Goal: Information Seeking & Learning: Learn about a topic

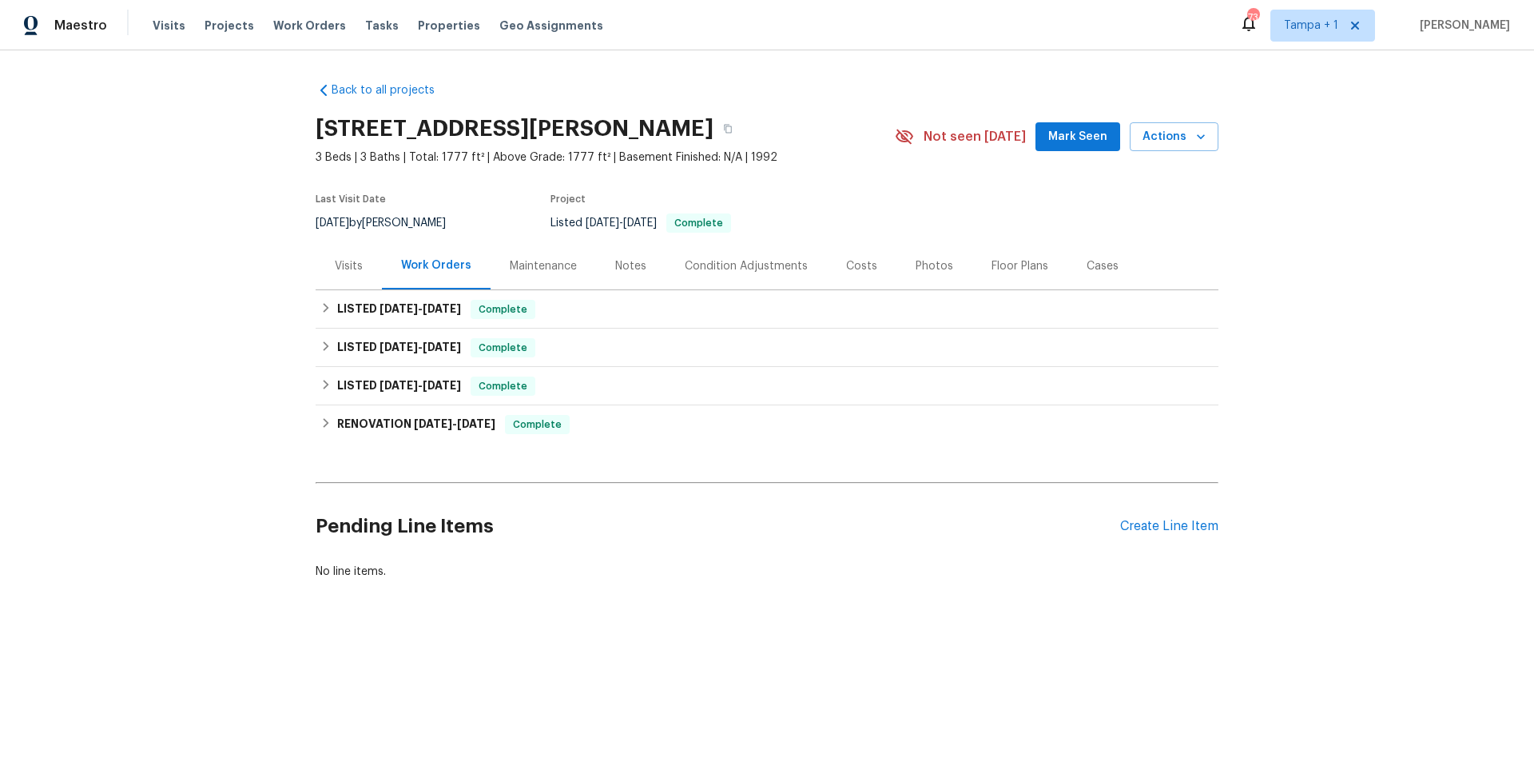
click at [916, 264] on div "Photos" at bounding box center [935, 266] width 38 height 16
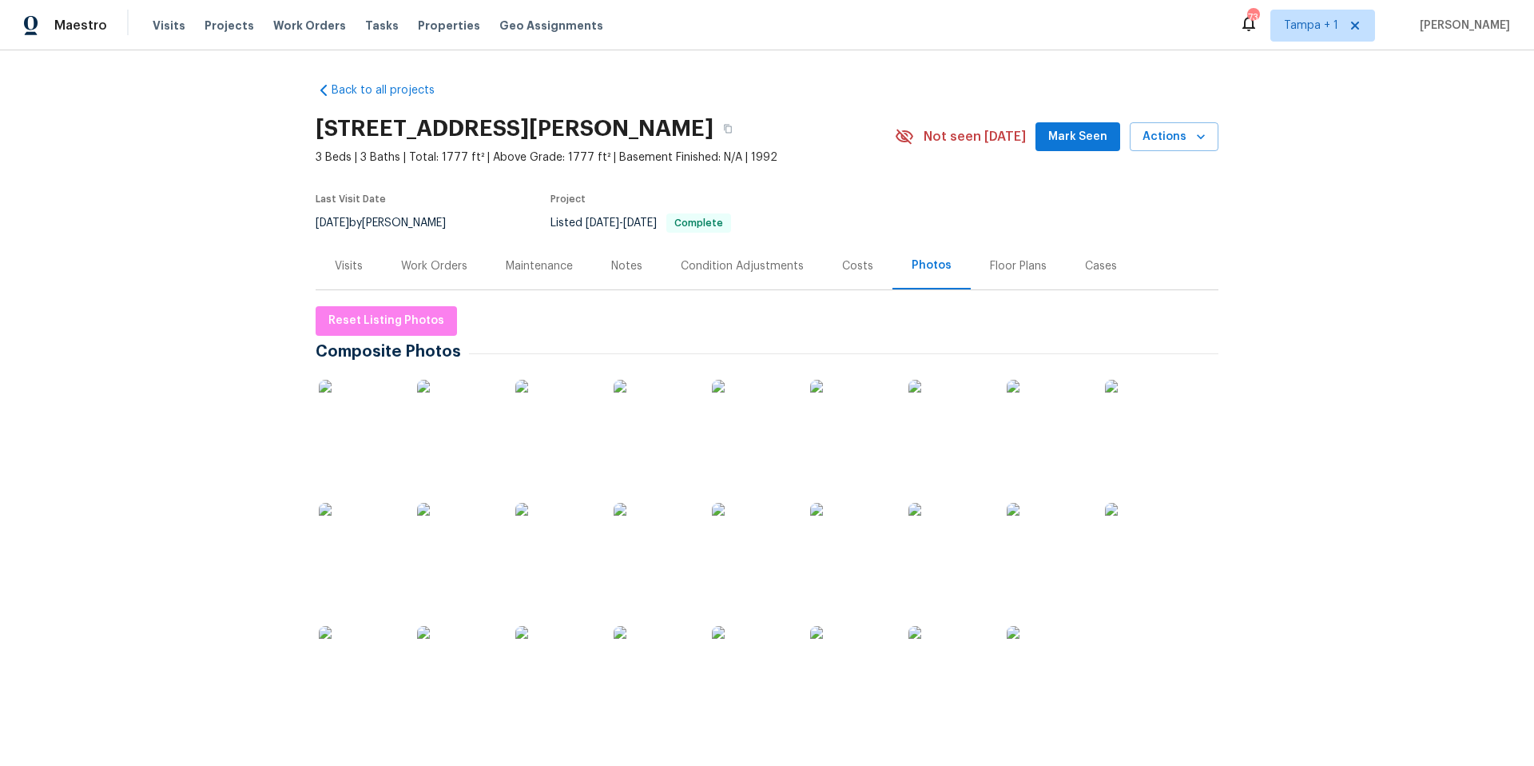
click at [335, 408] on img at bounding box center [359, 420] width 80 height 80
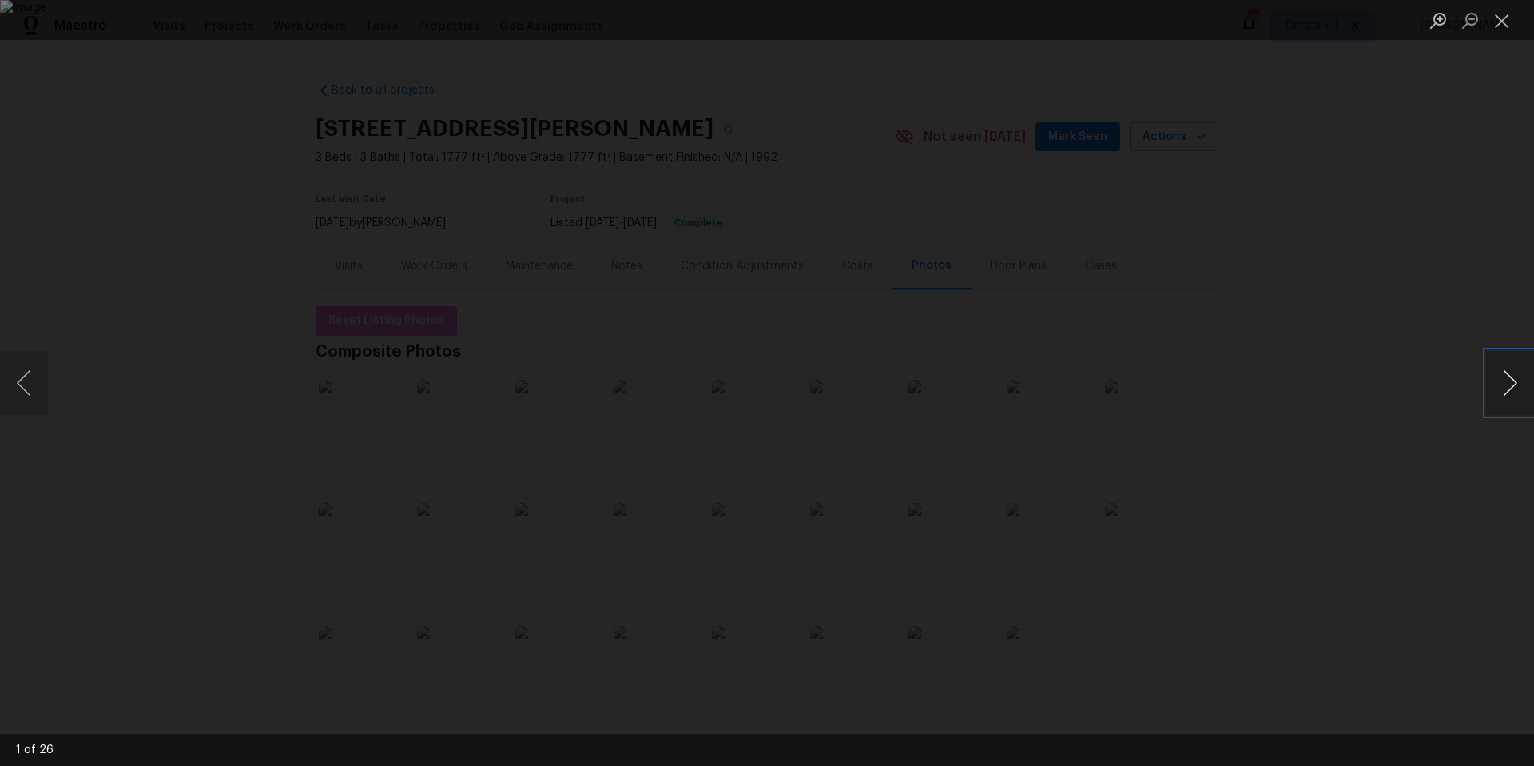
click at [1510, 358] on button "Next image" at bounding box center [1510, 383] width 48 height 64
click at [1509, 358] on button "Next image" at bounding box center [1510, 383] width 48 height 64
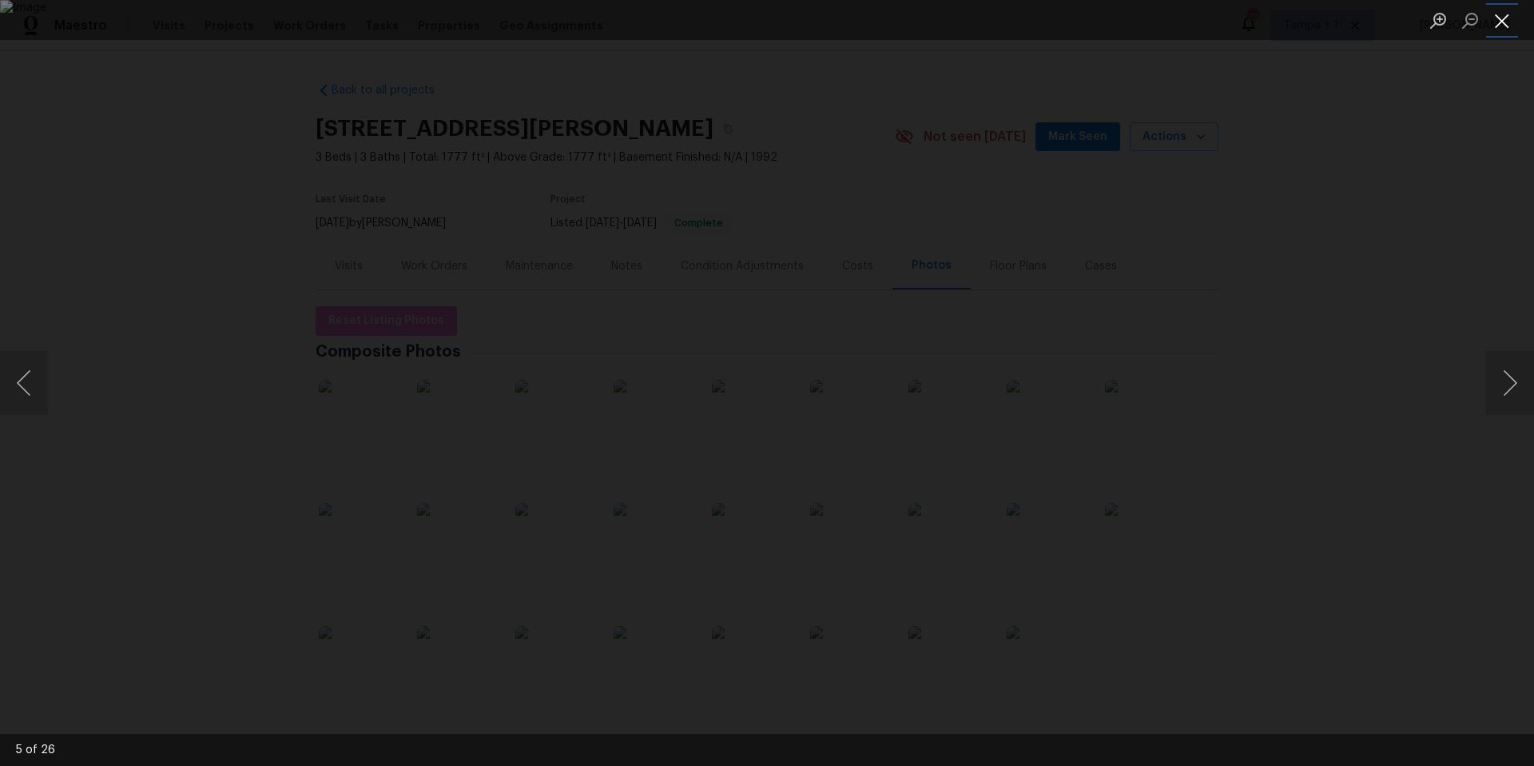
click at [1498, 24] on button "Close lightbox" at bounding box center [1502, 20] width 32 height 28
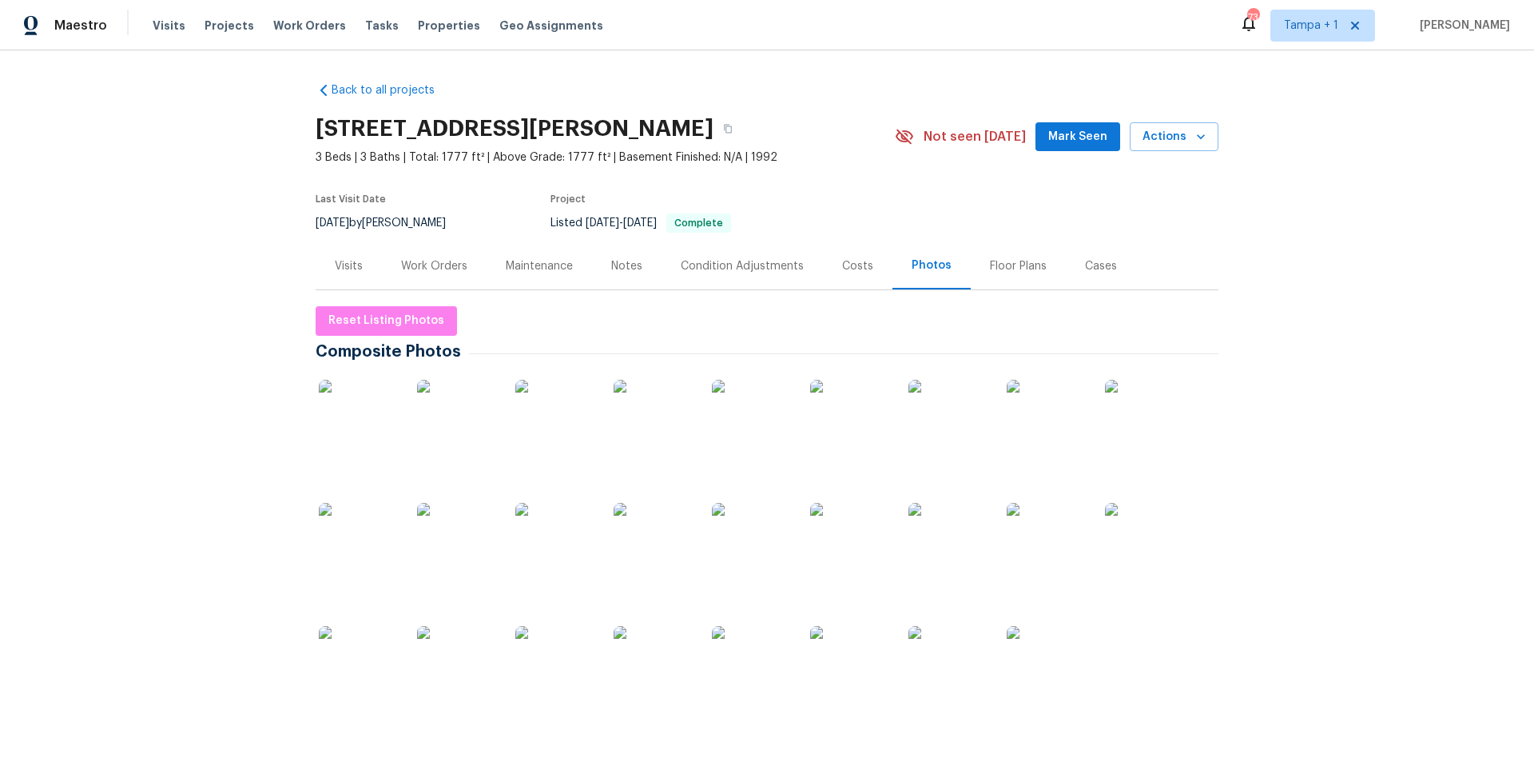
click at [403, 261] on div "Work Orders" at bounding box center [434, 266] width 66 height 16
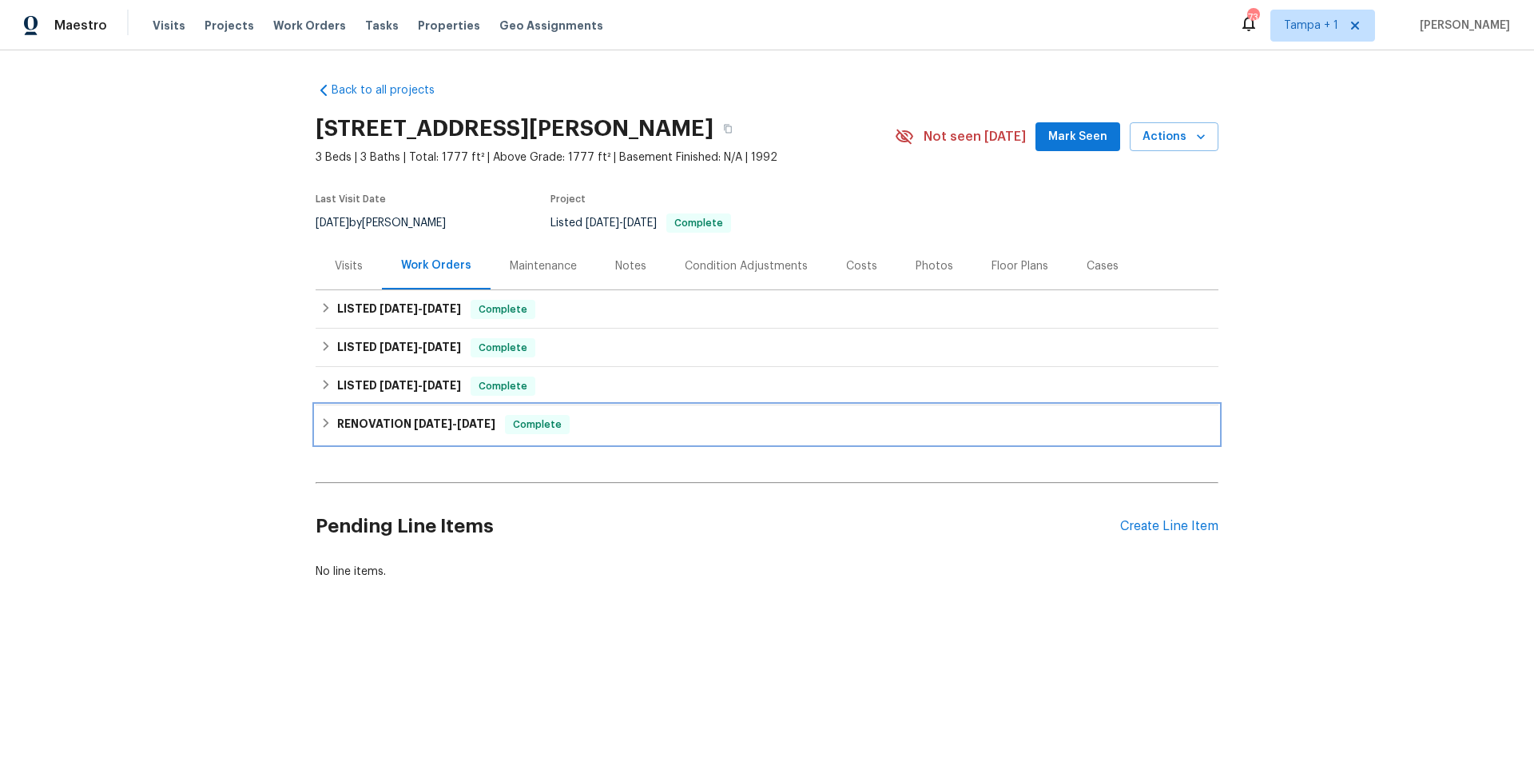
click at [356, 416] on h6 "RENOVATION [DATE] - [DATE]" at bounding box center [416, 424] width 158 height 19
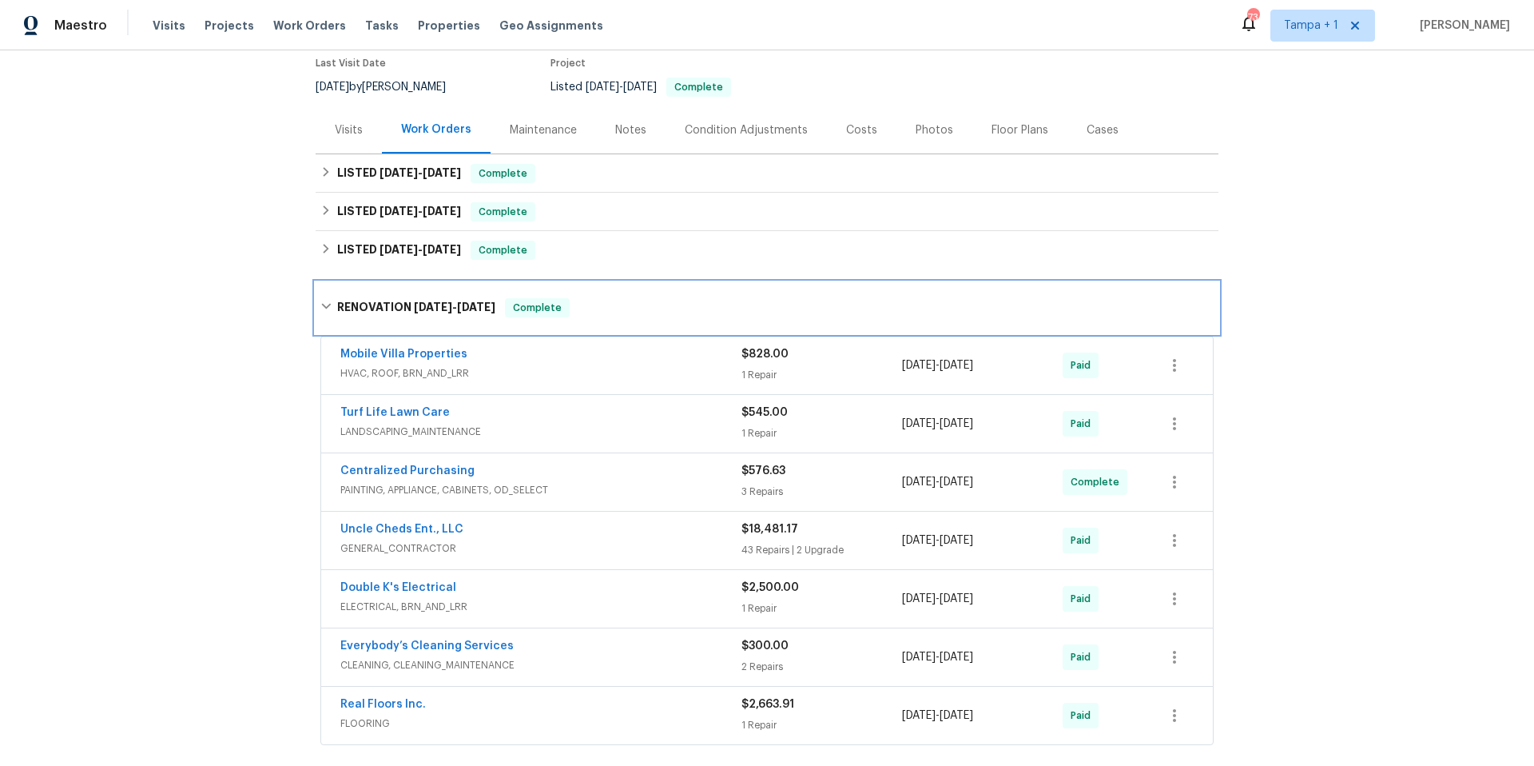
scroll to position [237, 0]
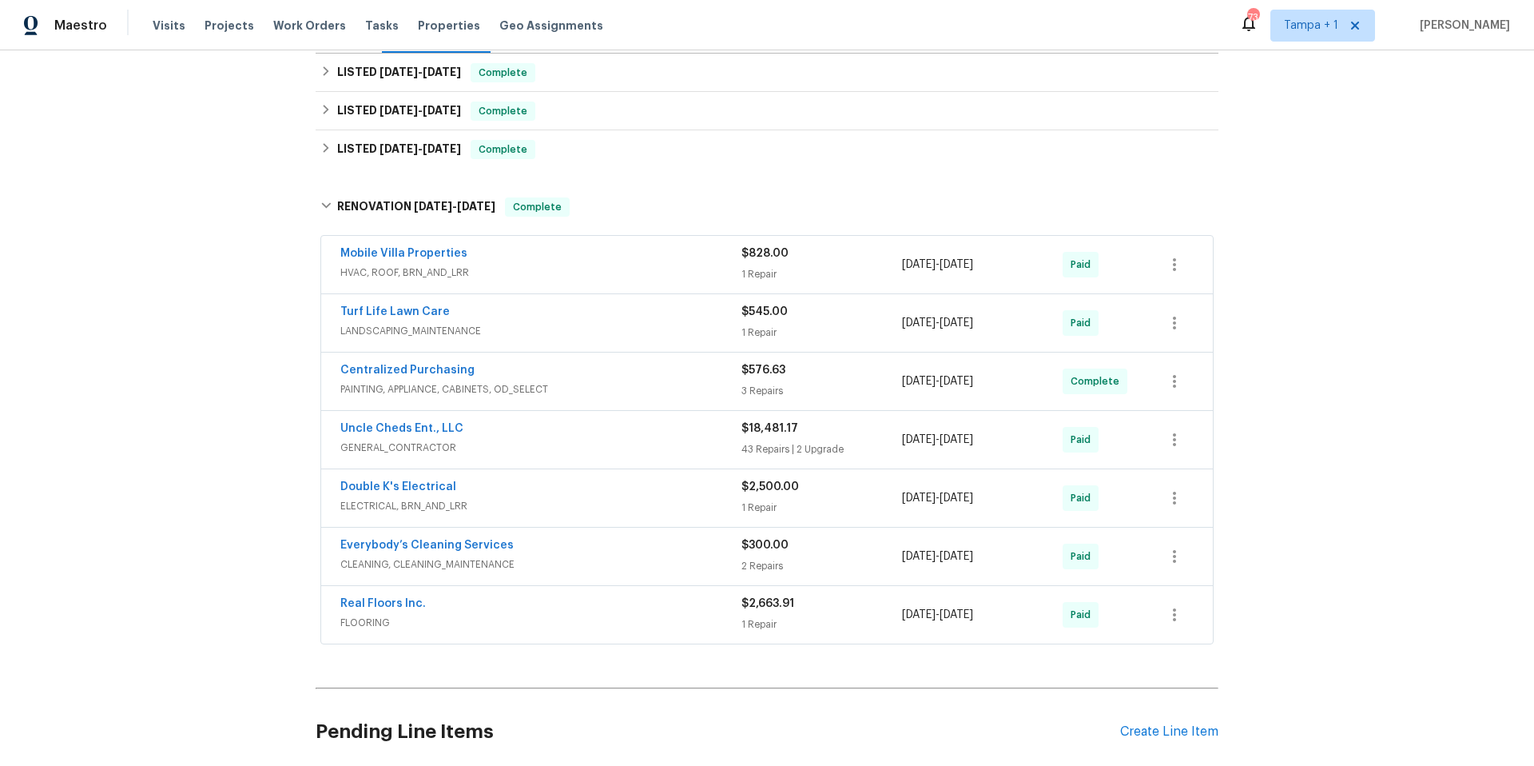
click at [551, 276] on span "HVAC, ROOF, BRN_AND_LRR" at bounding box center [540, 272] width 401 height 16
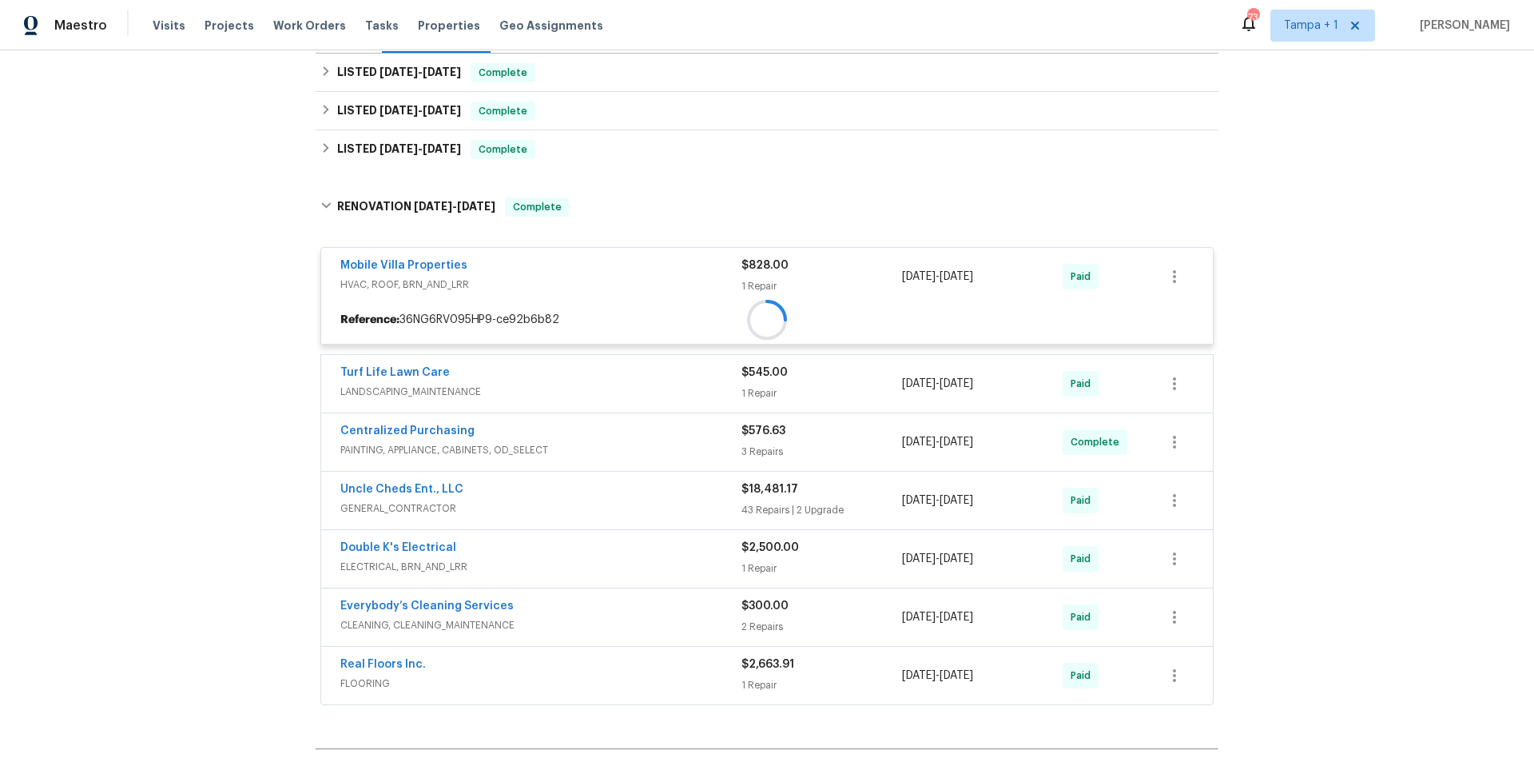
click at [551, 276] on span "HVAC, ROOF, BRN_AND_LRR" at bounding box center [540, 284] width 401 height 16
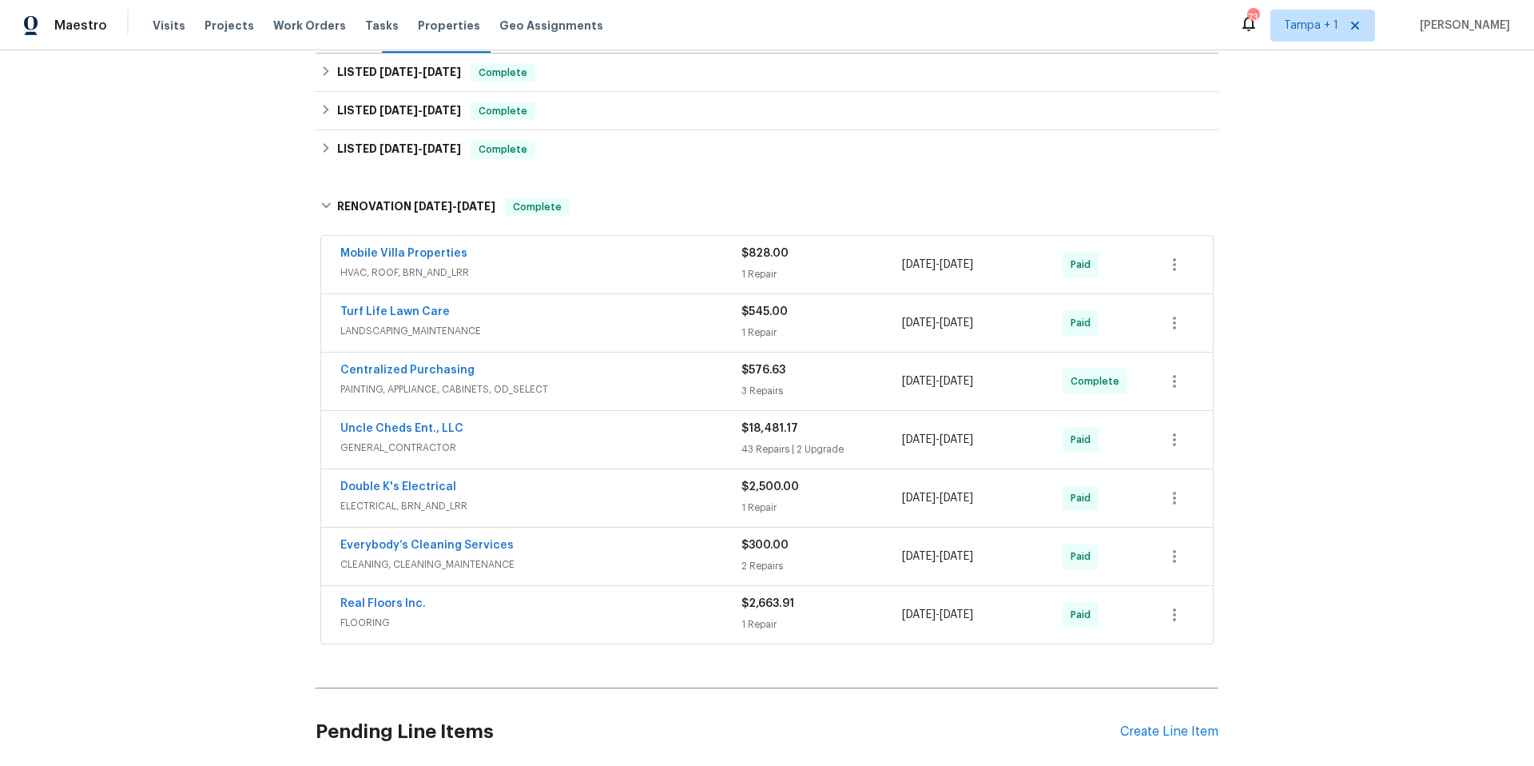
click at [551, 275] on span "HVAC, ROOF, BRN_AND_LRR" at bounding box center [540, 272] width 401 height 16
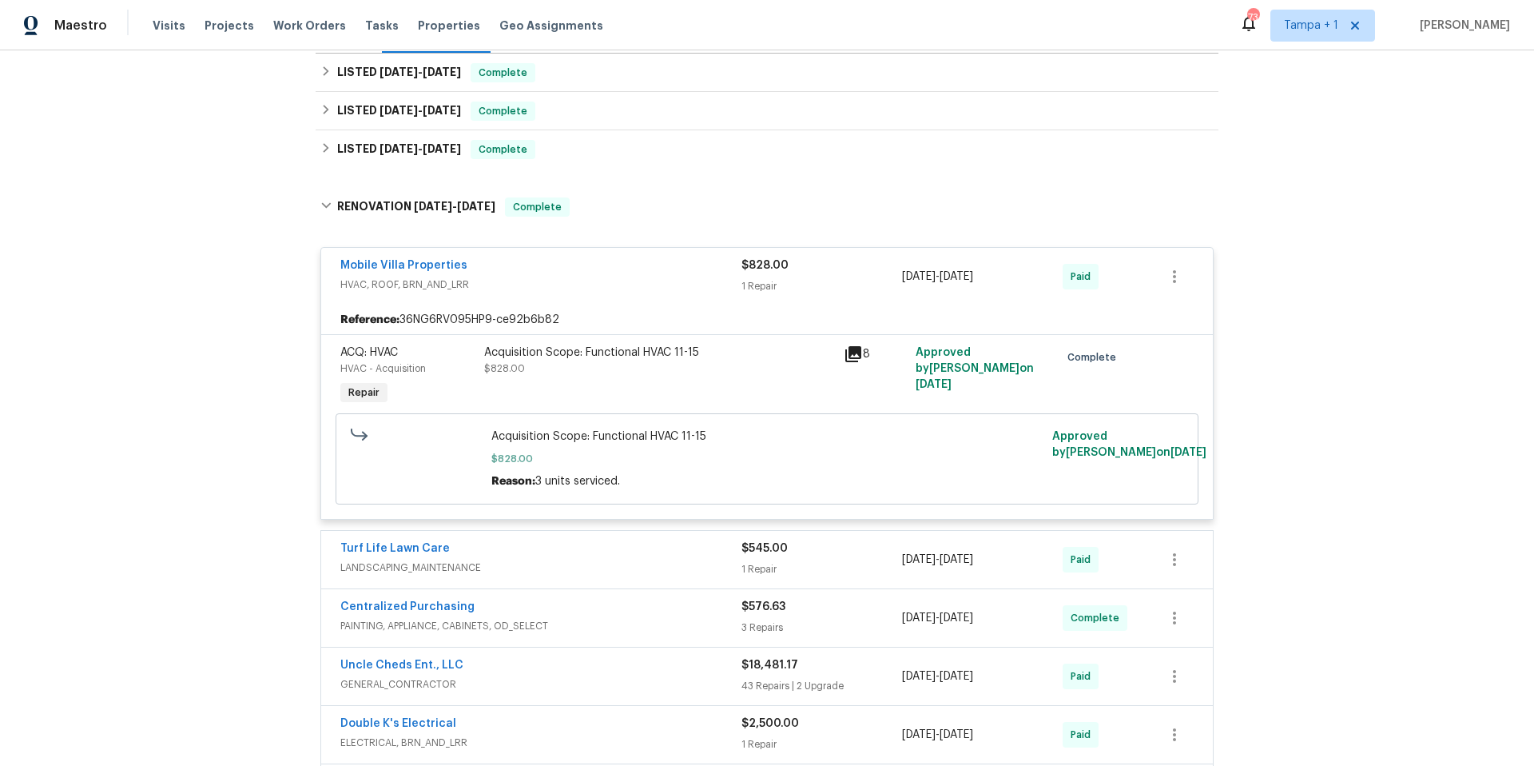
click at [551, 275] on div "Mobile Villa Properties" at bounding box center [540, 266] width 401 height 19
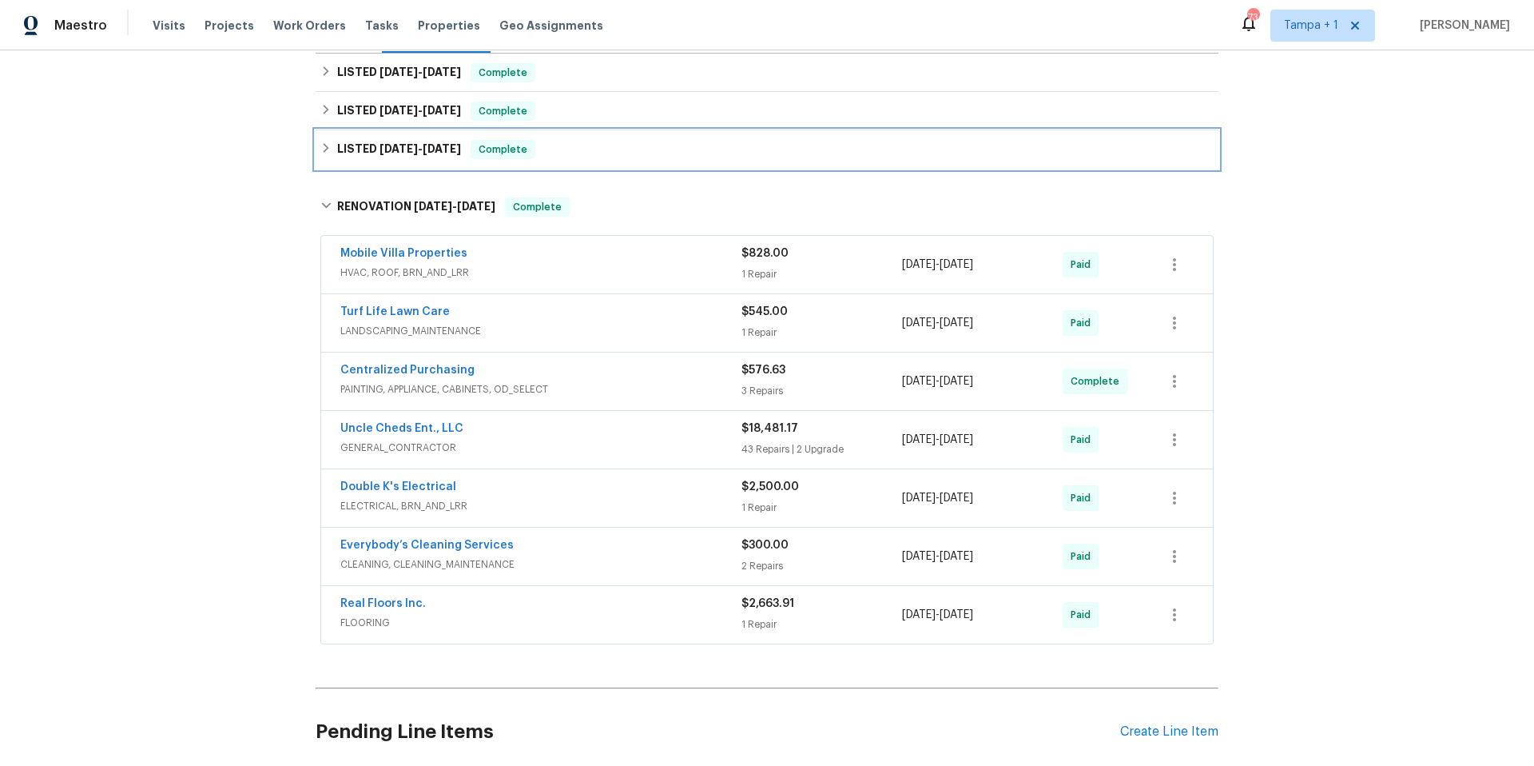
click at [616, 148] on div "LISTED [DATE] - [DATE] Complete" at bounding box center [766, 149] width 893 height 19
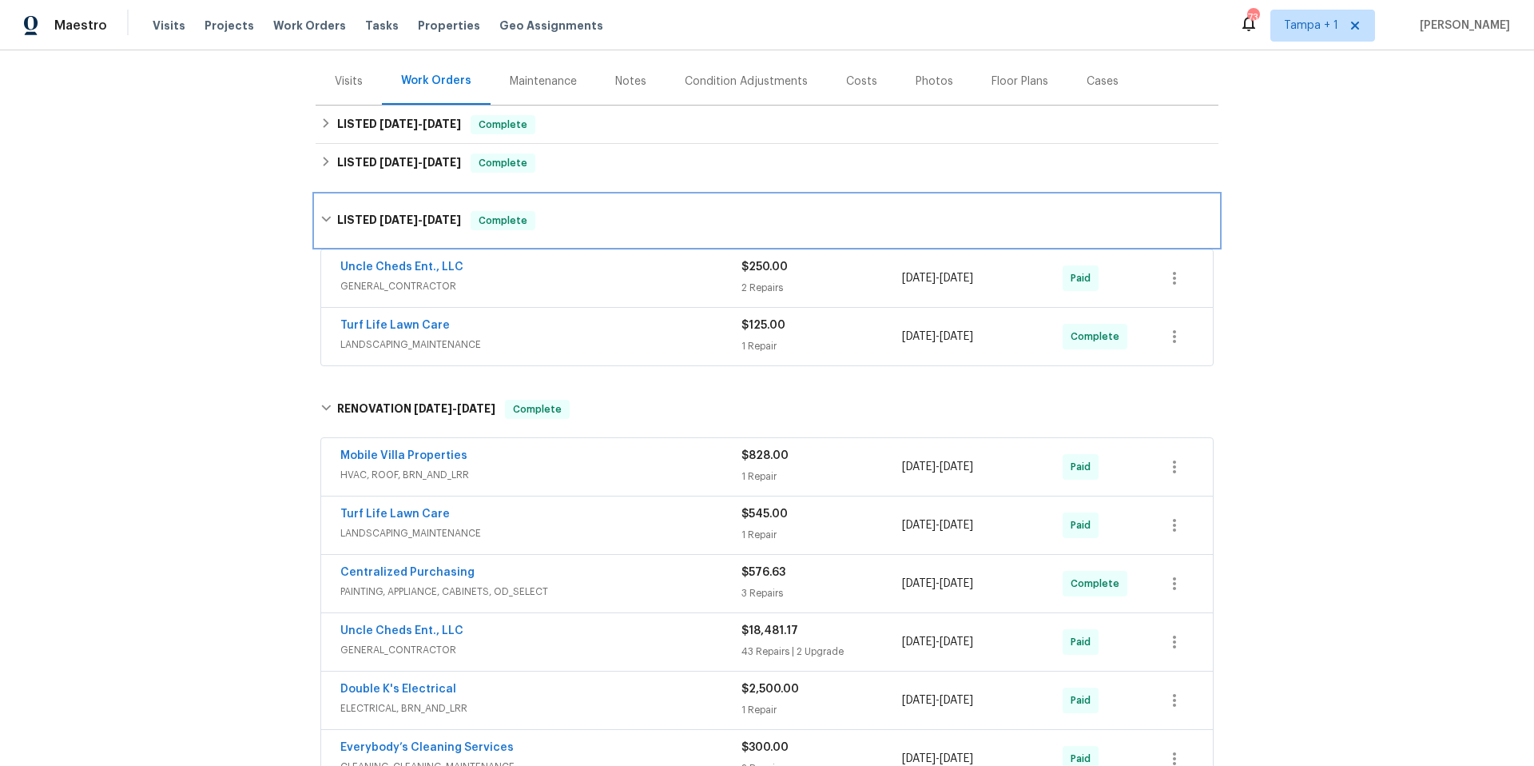
scroll to position [117, 0]
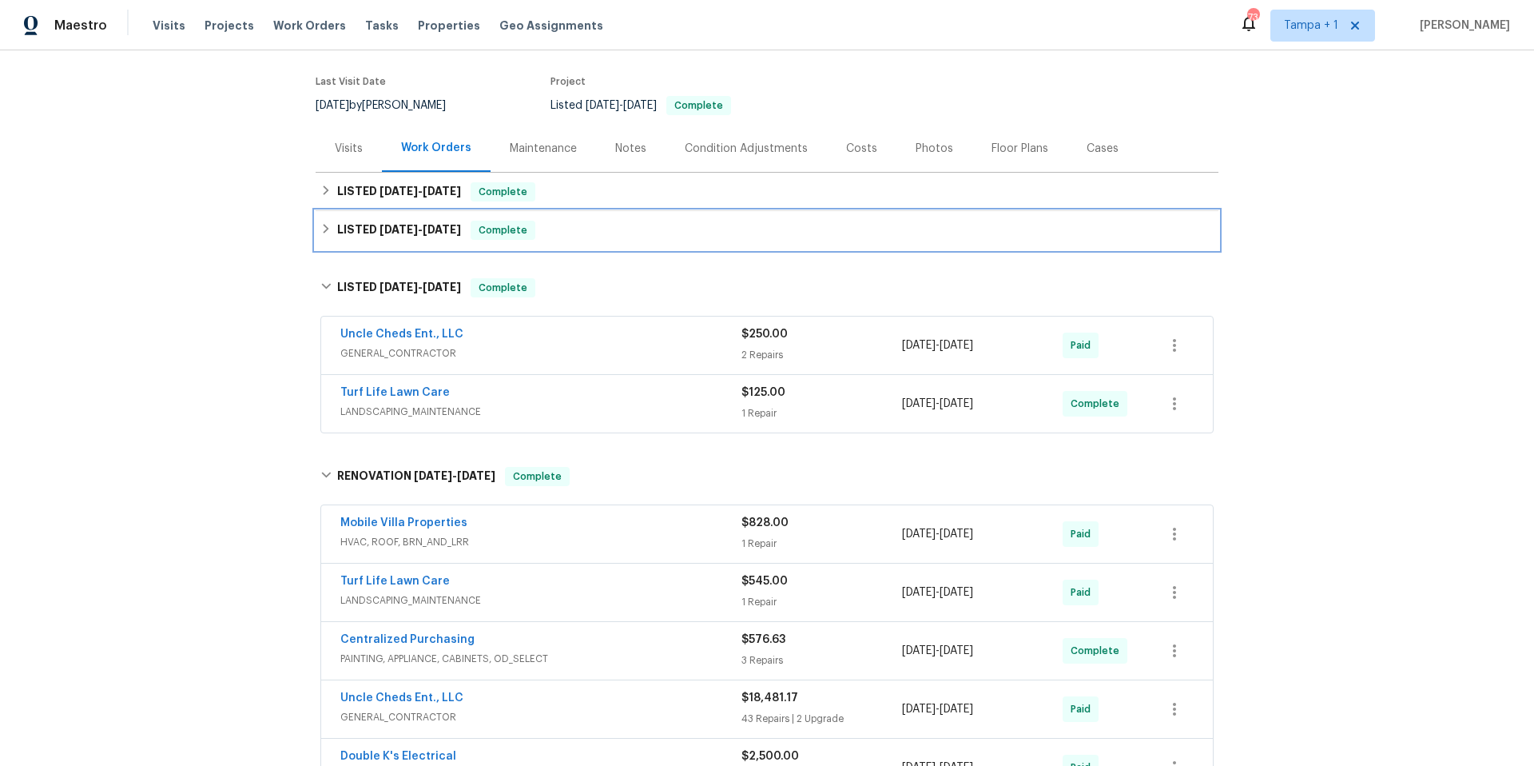
click at [597, 227] on div "LISTED [DATE] - [DATE] Complete" at bounding box center [766, 230] width 893 height 19
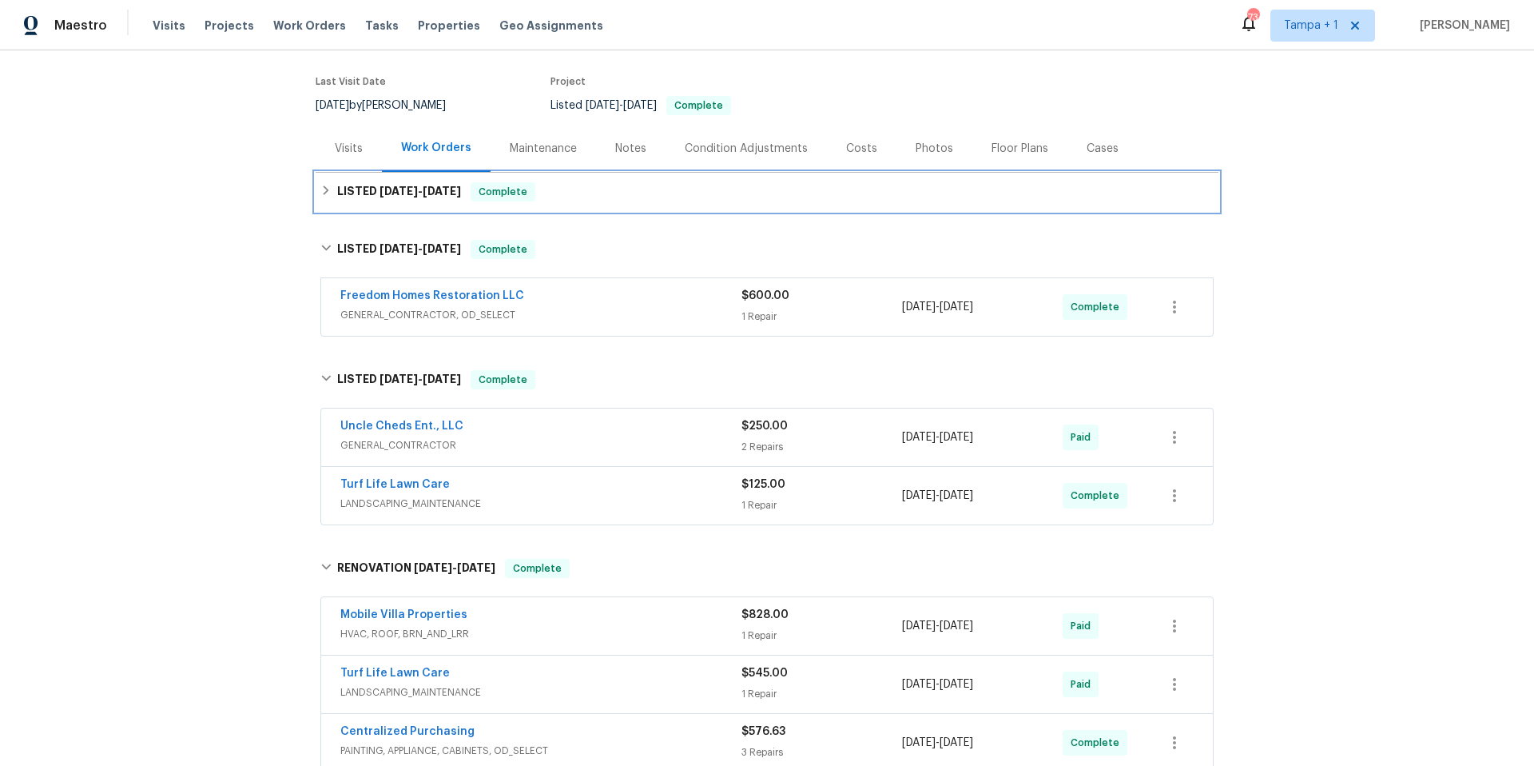
click at [609, 203] on div "LISTED [DATE] - [DATE] Complete" at bounding box center [767, 192] width 903 height 38
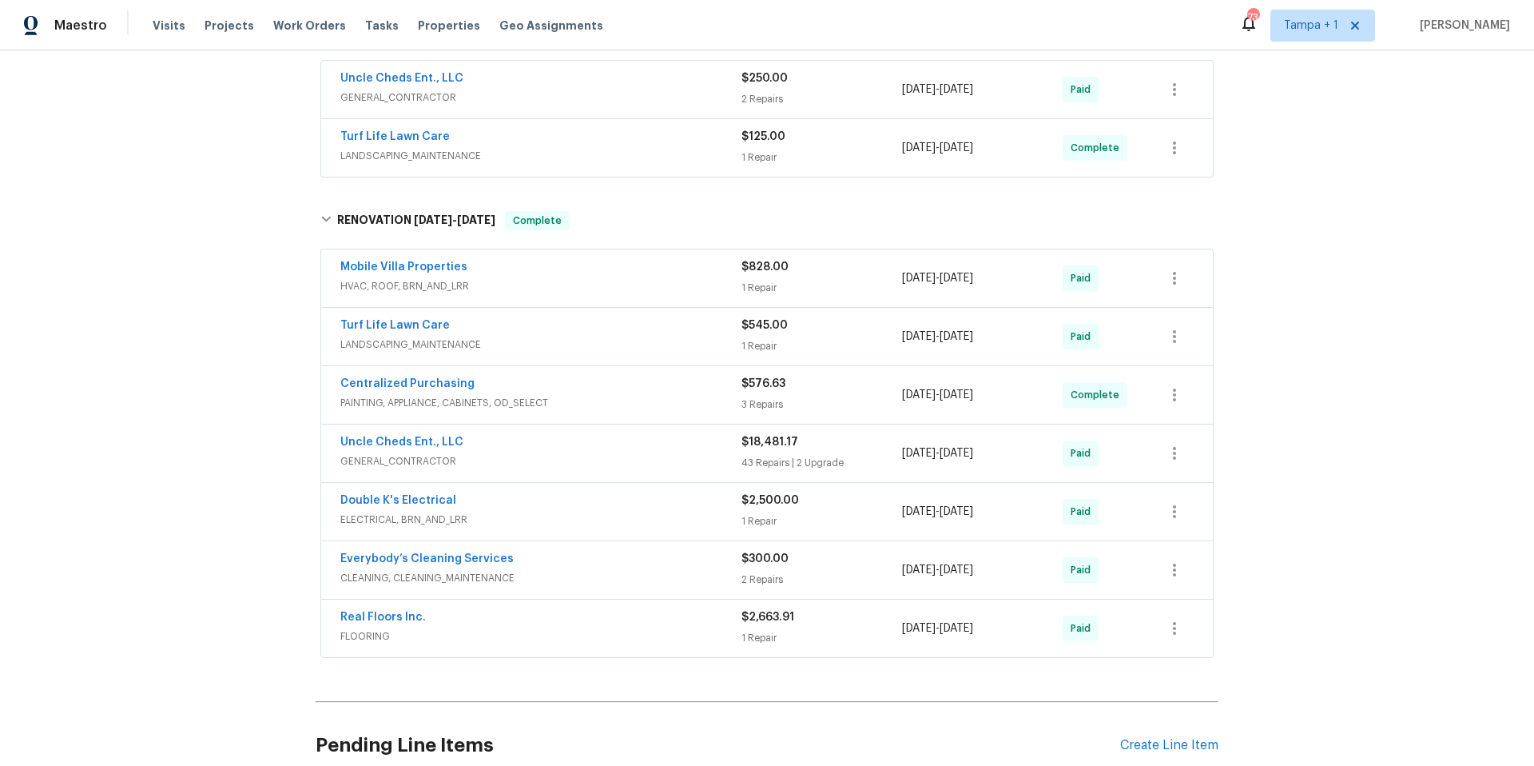
scroll to position [710, 0]
